Goal: Register for event/course

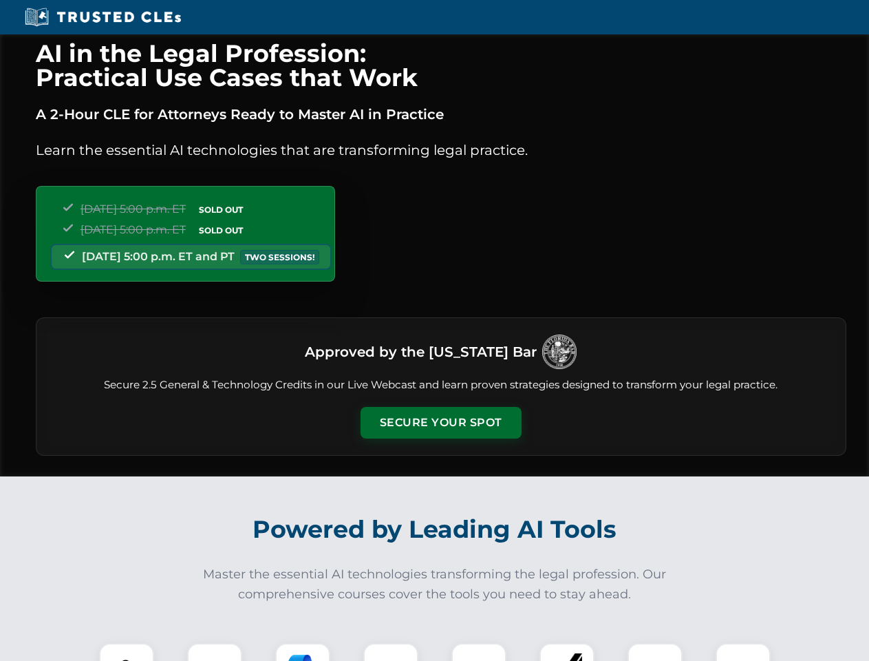
click at [441, 423] on button "Secure Your Spot" at bounding box center [441, 423] width 161 height 32
click at [127, 652] on img at bounding box center [127, 671] width 40 height 40
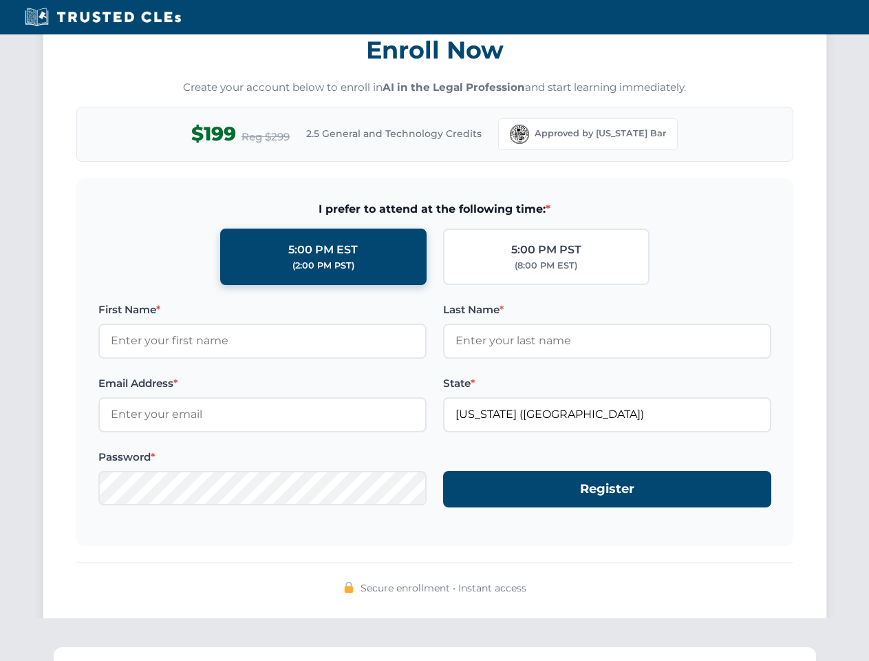
scroll to position [1351, 0]
